Goal: Contribute content: Add original content to the website for others to see

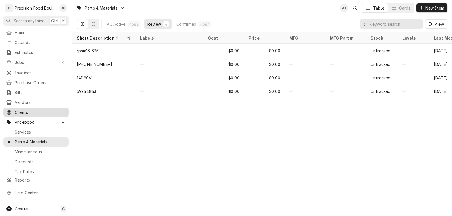
click at [18, 109] on span "Clients" at bounding box center [40, 112] width 51 height 6
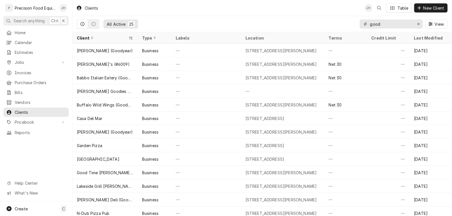
drag, startPoint x: 384, startPoint y: 25, endPoint x: 358, endPoint y: 26, distance: 25.7
click at [358, 26] on div "All Active 25 good View" at bounding box center [262, 24] width 371 height 16
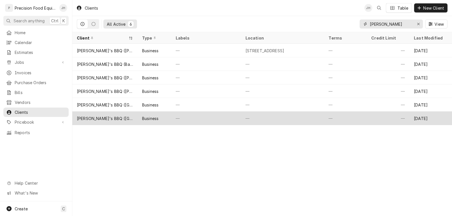
type input "sonny"
click at [154, 116] on div "Business" at bounding box center [150, 119] width 16 height 6
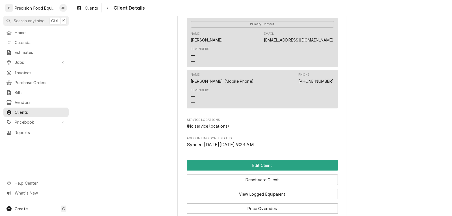
scroll to position [254, 0]
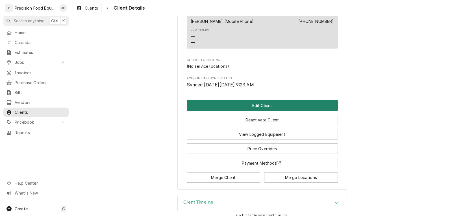
click at [266, 111] on button "Edit Client" at bounding box center [262, 105] width 151 height 10
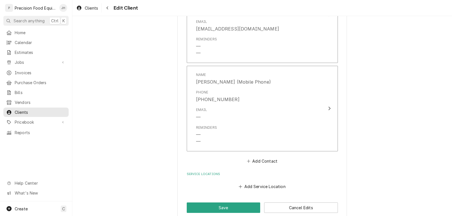
scroll to position [473, 0]
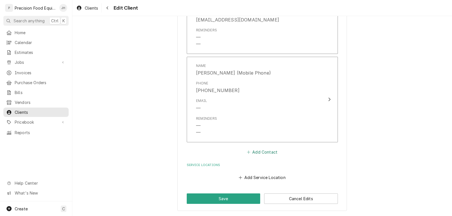
click at [262, 153] on button "Add Contact" at bounding box center [262, 152] width 33 height 8
type textarea "x"
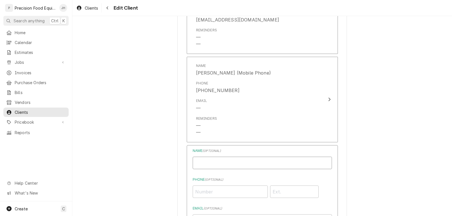
click at [213, 163] on input "Business Name" at bounding box center [262, 163] width 139 height 12
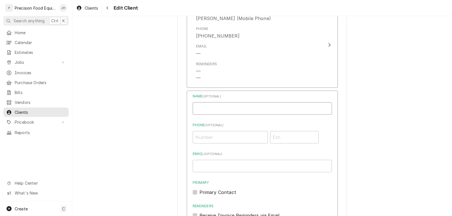
scroll to position [529, 0]
click at [202, 167] on input "Email ( optional )" at bounding box center [262, 164] width 139 height 12
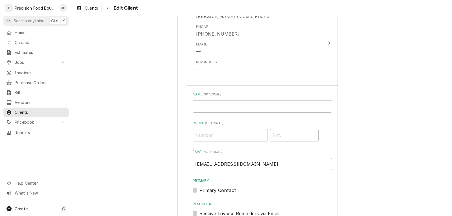
type input "gmwinterhaven@acgbbq.com"
click at [208, 105] on input "Business Name" at bounding box center [262, 106] width 139 height 12
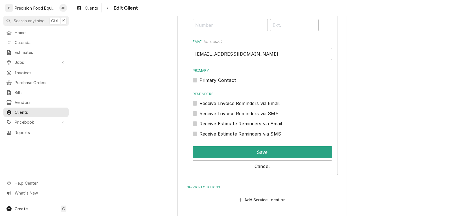
scroll to position [643, 0]
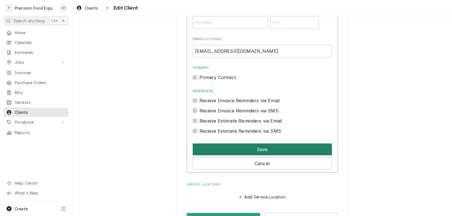
type input "Store Manager"
click at [248, 152] on button "Save" at bounding box center [262, 150] width 139 height 12
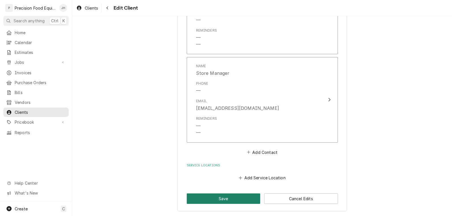
click at [228, 199] on button "Save" at bounding box center [224, 199] width 74 height 10
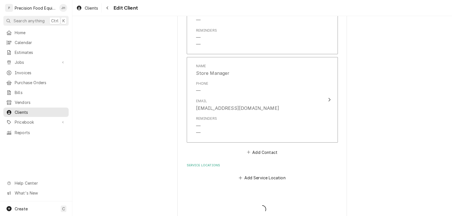
type textarea "x"
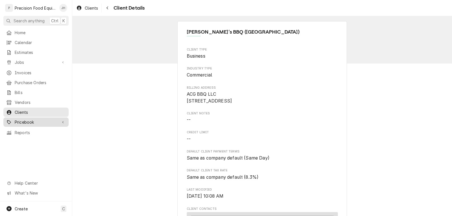
click at [26, 120] on span "Pricebook" at bounding box center [36, 122] width 43 height 6
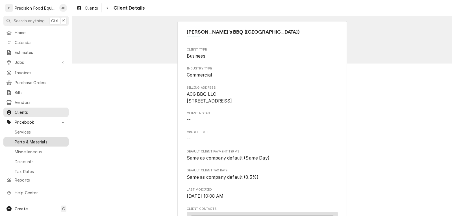
click at [22, 139] on span "Parts & Materials" at bounding box center [40, 142] width 51 height 6
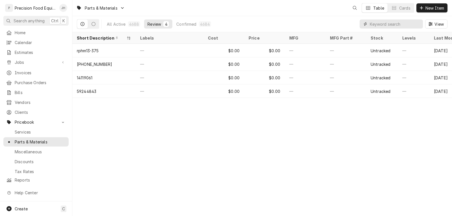
click at [391, 26] on input "Dynamic Content Wrapper" at bounding box center [395, 24] width 50 height 9
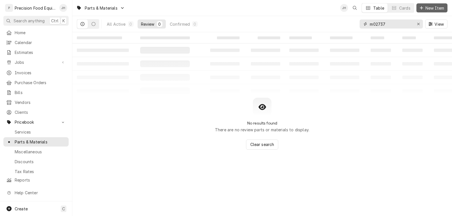
type input "m02737"
click at [433, 11] on button "New Item" at bounding box center [432, 7] width 31 height 9
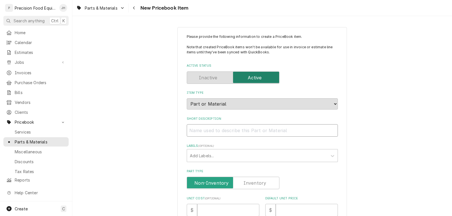
paste input "End Weight Assembly, G12/G12A/G14"
type textarea "x"
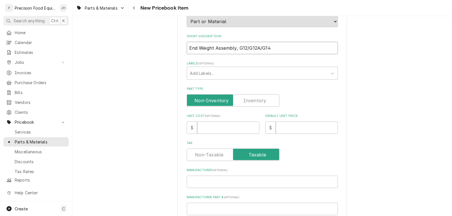
scroll to position [85, 0]
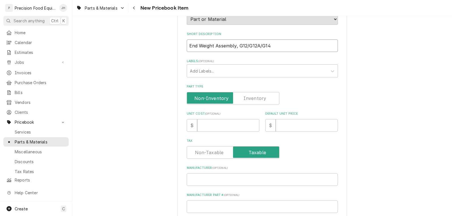
type input "End Weight Assembly, G12/G12A/G14"
click at [251, 97] on label "Part Type" at bounding box center [233, 98] width 93 height 12
click at [251, 97] on input "Part Type" at bounding box center [233, 98] width 88 height 12
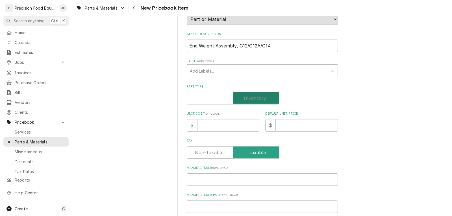
checkbox input "true"
click at [205, 125] on input "Unit Cost ( optional )" at bounding box center [228, 125] width 62 height 12
type textarea "x"
type input "1"
type textarea "x"
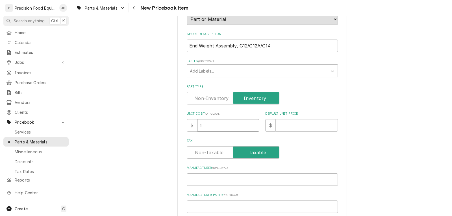
type input "10"
type textarea "x"
type input "107"
type textarea "x"
type input "2"
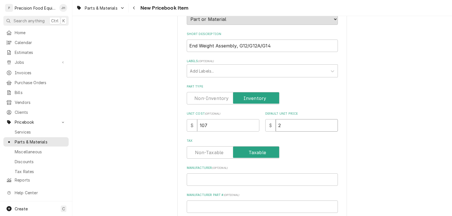
type textarea "x"
type input "21"
type textarea "x"
type input "214"
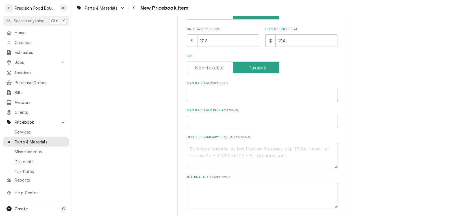
click at [215, 98] on input "Manufacturer ( optional )" at bounding box center [262, 95] width 151 height 12
type textarea "x"
type input "G"
type textarea "x"
type input "Gl"
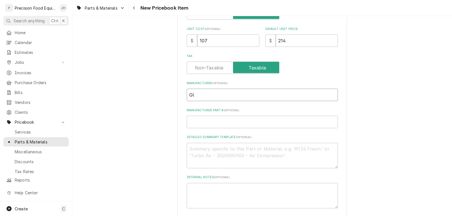
type textarea "x"
type input "Glo"
type textarea "x"
type input "Glob"
type textarea "x"
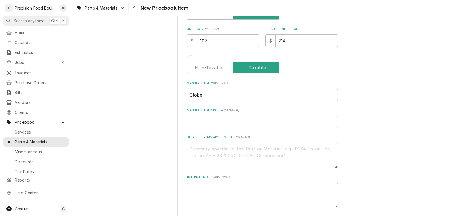
type input "Globe"
click at [223, 125] on input "Manufacturer Part # ( optional )" at bounding box center [262, 122] width 151 height 12
type textarea "x"
type input "M"
type textarea "x"
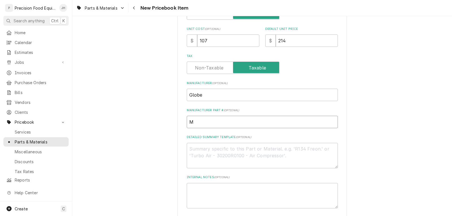
type input "M0"
type textarea "x"
type input "M02"
type textarea "x"
type input "M027"
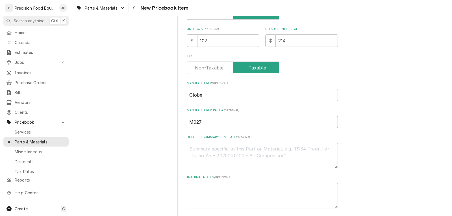
type textarea "x"
type input "M0273"
type textarea "x"
type input "M02737"
paste textarea "End Weight Assembly, G12/G12A/G14"
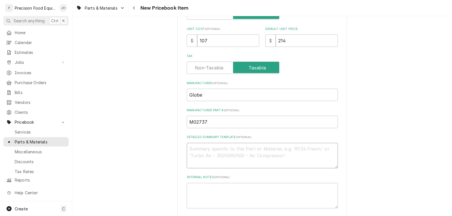
type textarea "x"
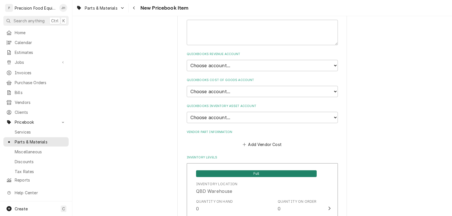
scroll to position [339, 0]
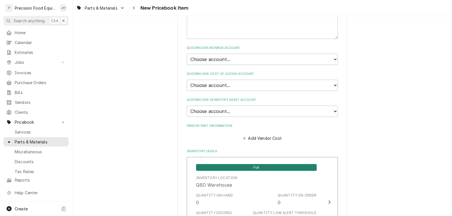
type textarea "End Weight Assembly, G12/G12A/G14"
click at [263, 57] on select "Choose account... Discount Income Misc Income Non taxable issues 46600: Parts a…" at bounding box center [262, 59] width 151 height 11
select select "8000000A-1210141275"
click at [187, 54] on select "Choose account... Discount Income Misc Income Non taxable issues 46600: Parts a…" at bounding box center [262, 59] width 151 height 11
type textarea "x"
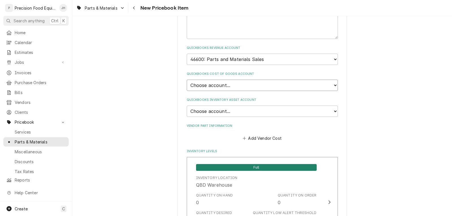
click at [246, 85] on select "Choose account... Loss Expense Loss Expense 11/3/2014 Loss Expense 11/4/2014 Co…" at bounding box center [262, 85] width 151 height 11
select select "80000023-1210145225"
click at [187, 80] on select "Choose account... Loss Expense Loss Expense 11/3/2014 Loss Expense 11/4/2014 Co…" at bounding box center [262, 85] width 151 height 11
type textarea "x"
click at [234, 109] on select "Choose account... Undeposited Funds Inventory Asset Payroll Asset" at bounding box center [262, 111] width 151 height 11
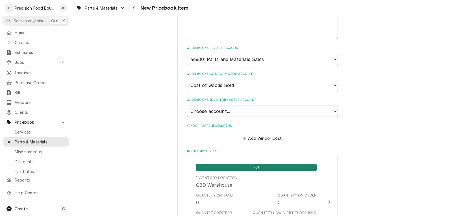
select select "80000022-1210145225"
click at [187, 106] on select "Choose account... Undeposited Funds Inventory Asset Payroll Asset" at bounding box center [262, 111] width 151 height 11
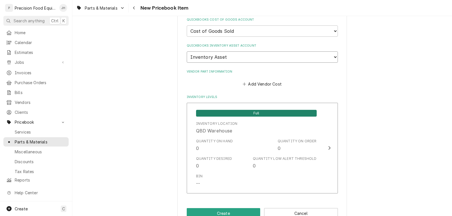
scroll to position [396, 0]
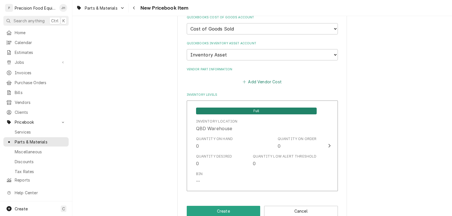
click at [259, 80] on button "Add Vendor Cost" at bounding box center [262, 82] width 41 height 8
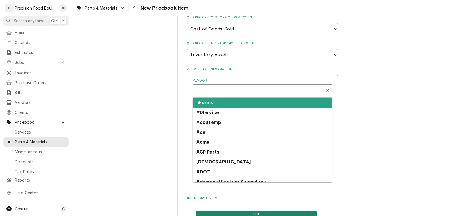
type textarea "x"
click at [211, 91] on div "Vendor" at bounding box center [258, 91] width 125 height 14
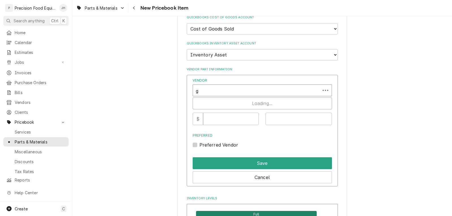
scroll to position [0, 0]
type input "globe"
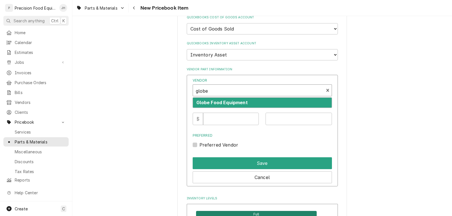
click at [230, 103] on strong "Globe Food Equipment" at bounding box center [221, 103] width 51 height 6
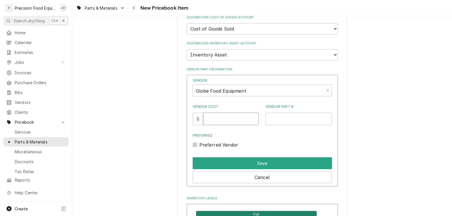
click at [220, 122] on input "Vendor Cost" at bounding box center [231, 119] width 56 height 12
type input "107"
type input "M02737"
click at [201, 145] on div "Preferred Vendor" at bounding box center [262, 145] width 139 height 7
click at [200, 146] on label "Preferred Vendor" at bounding box center [219, 145] width 39 height 7
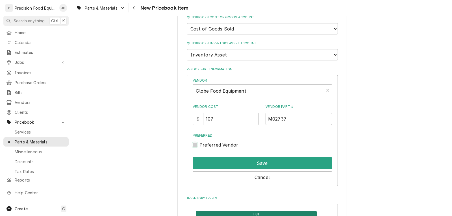
click at [200, 146] on input "Preferred" at bounding box center [269, 148] width 139 height 12
checkbox input "true"
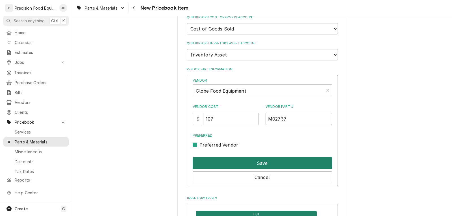
click at [233, 162] on button "Save" at bounding box center [262, 163] width 139 height 12
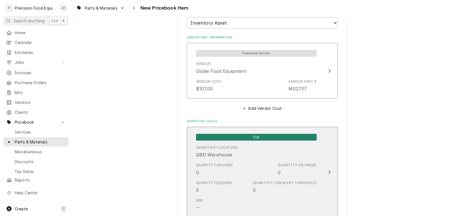
scroll to position [466, 0]
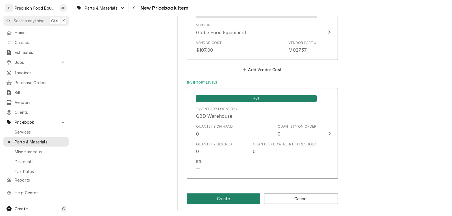
click at [232, 199] on button "Create" at bounding box center [224, 199] width 74 height 10
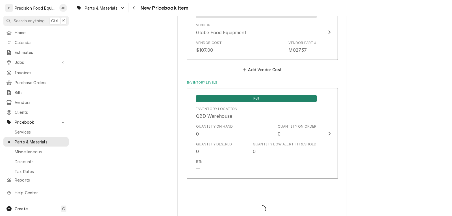
type textarea "x"
